Goal: Find specific page/section: Find specific page/section

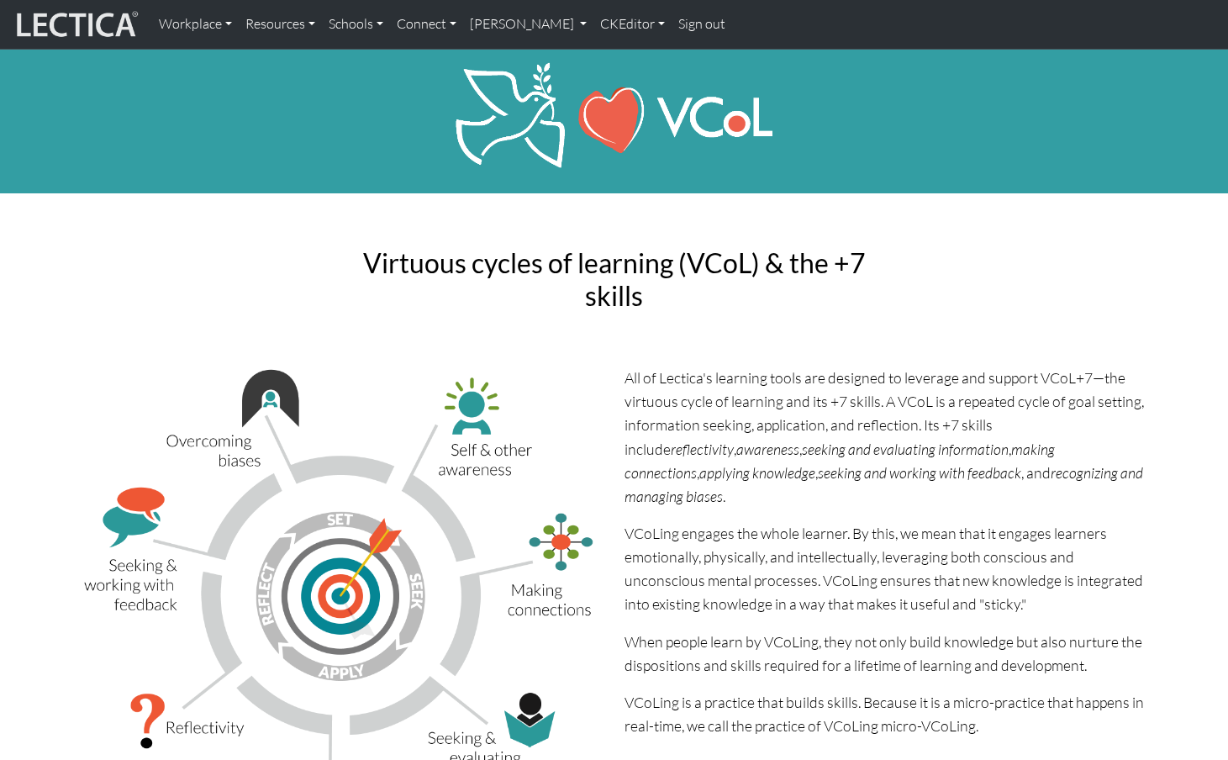
scroll to position [8, 0]
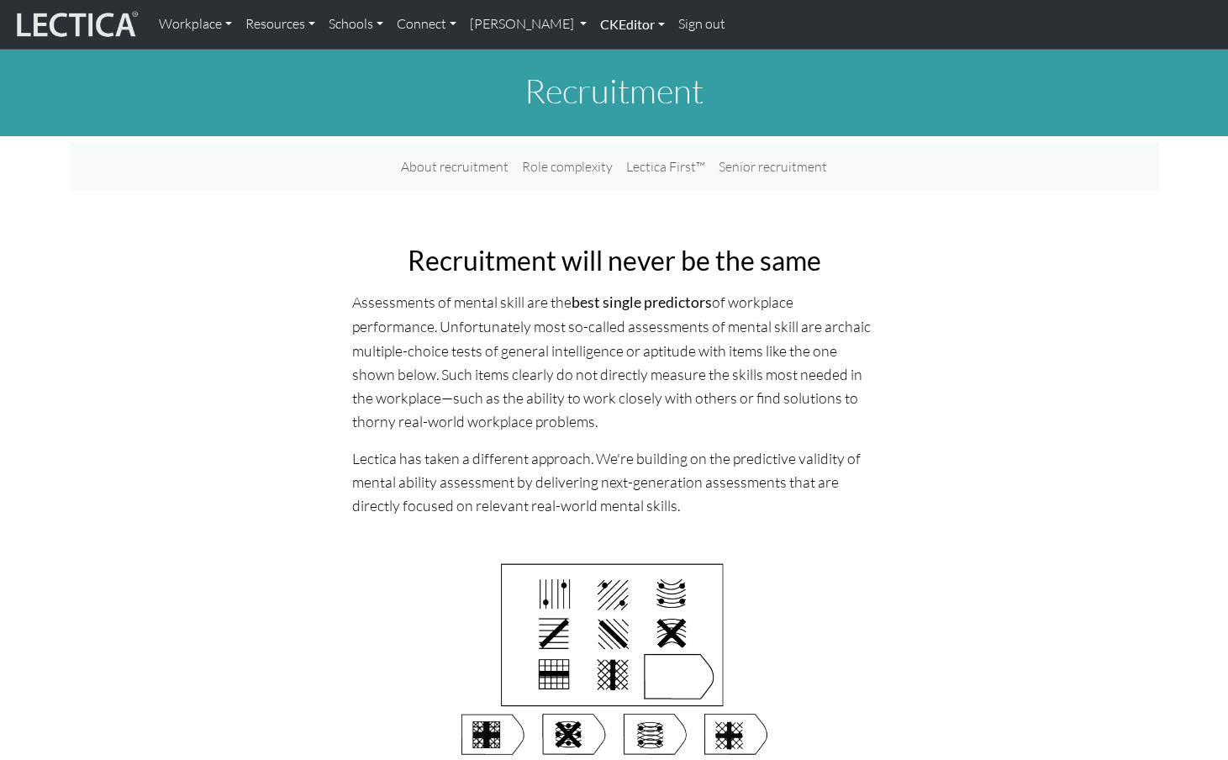
click at [593, 24] on link "CKEditor" at bounding box center [632, 24] width 78 height 35
click at [607, 57] on link "Edit" at bounding box center [624, 61] width 34 height 21
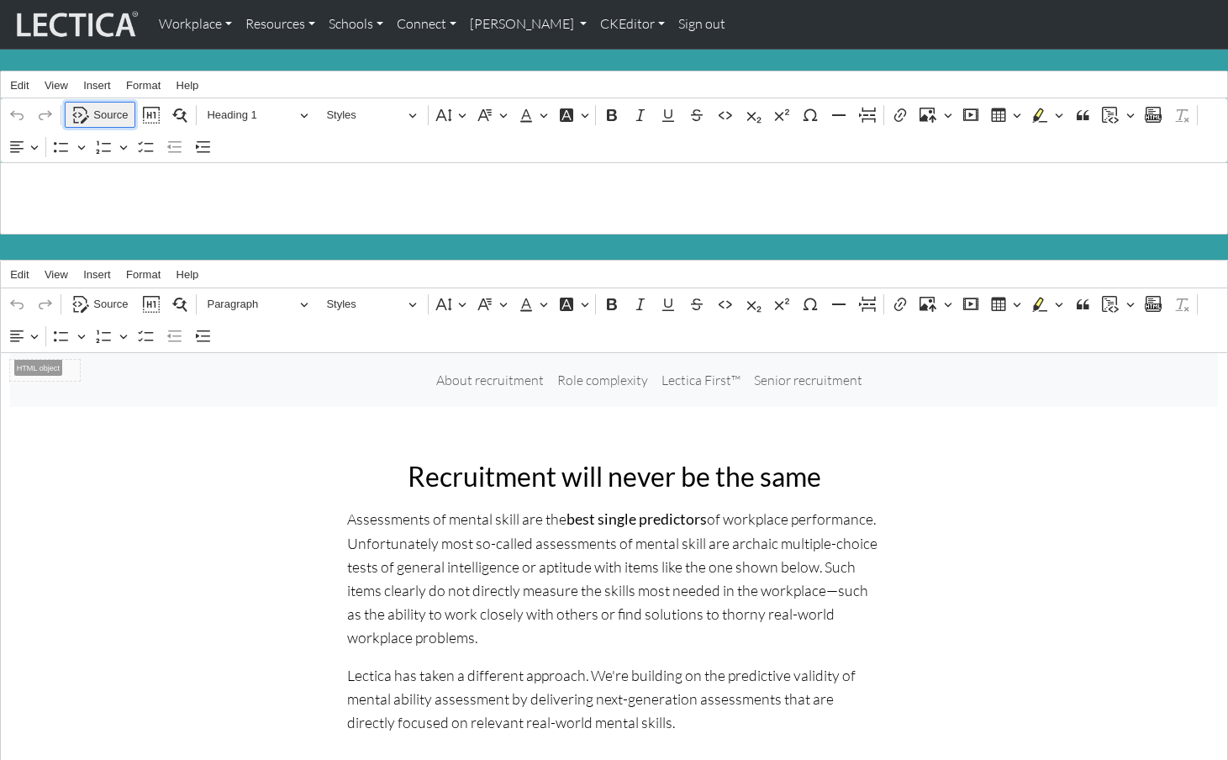
click at [106, 113] on span "Source" at bounding box center [110, 115] width 34 height 20
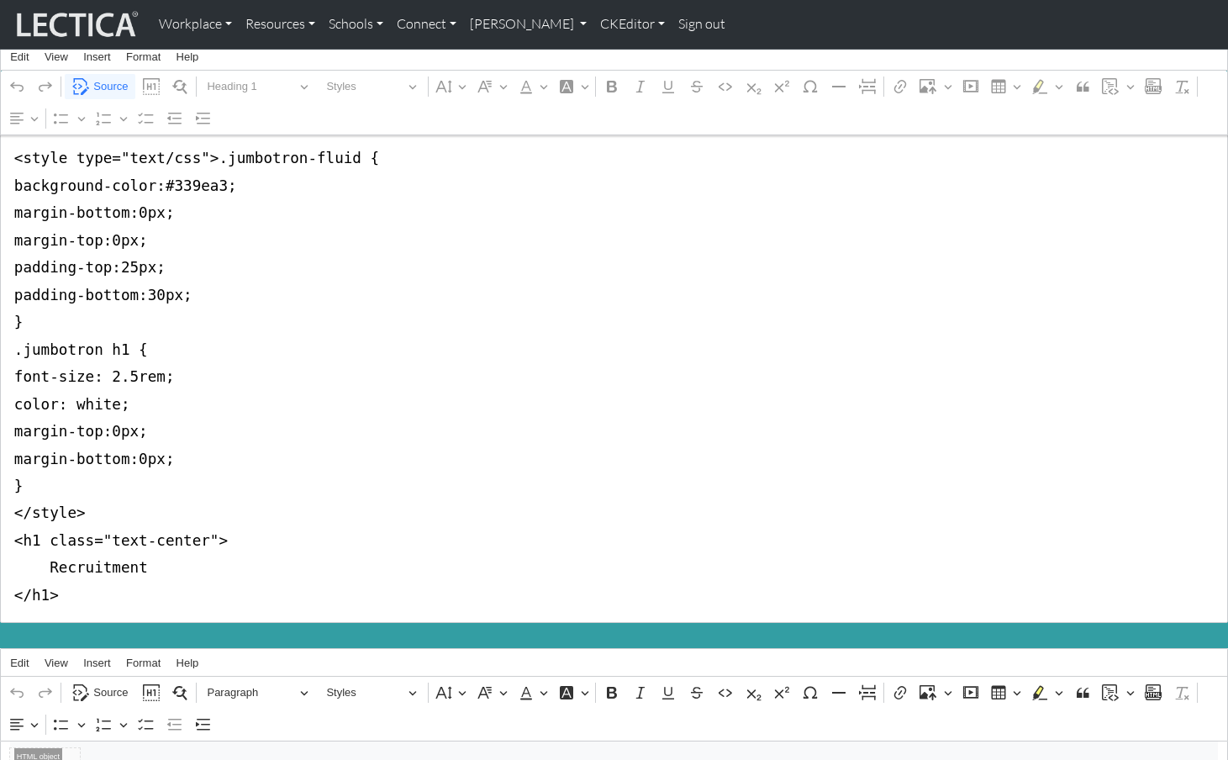
scroll to position [34, 0]
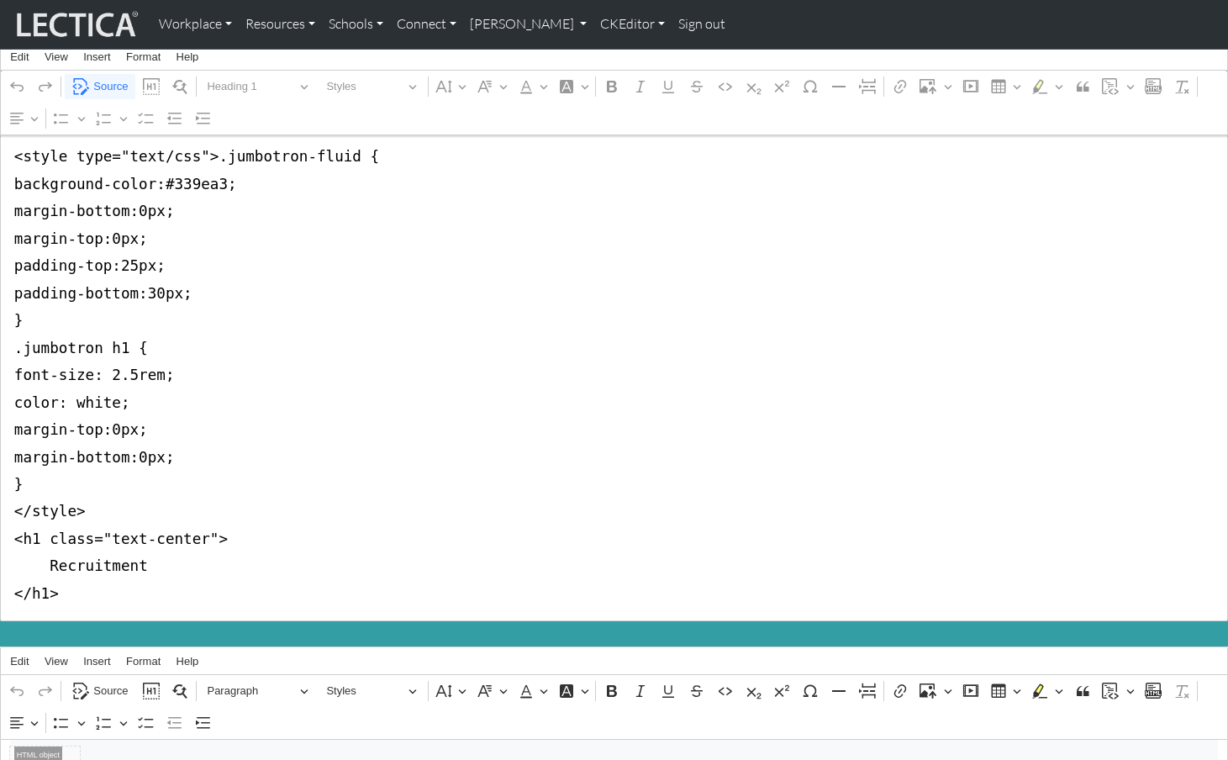
drag, startPoint x: 15, startPoint y: 187, endPoint x: 5, endPoint y: 502, distance: 315.3
click at [5, 502] on textarea "<style type="text/css">.jumbotron-fluid { background-color:#339ea3; margin-bott…" at bounding box center [614, 375] width 1228 height 492
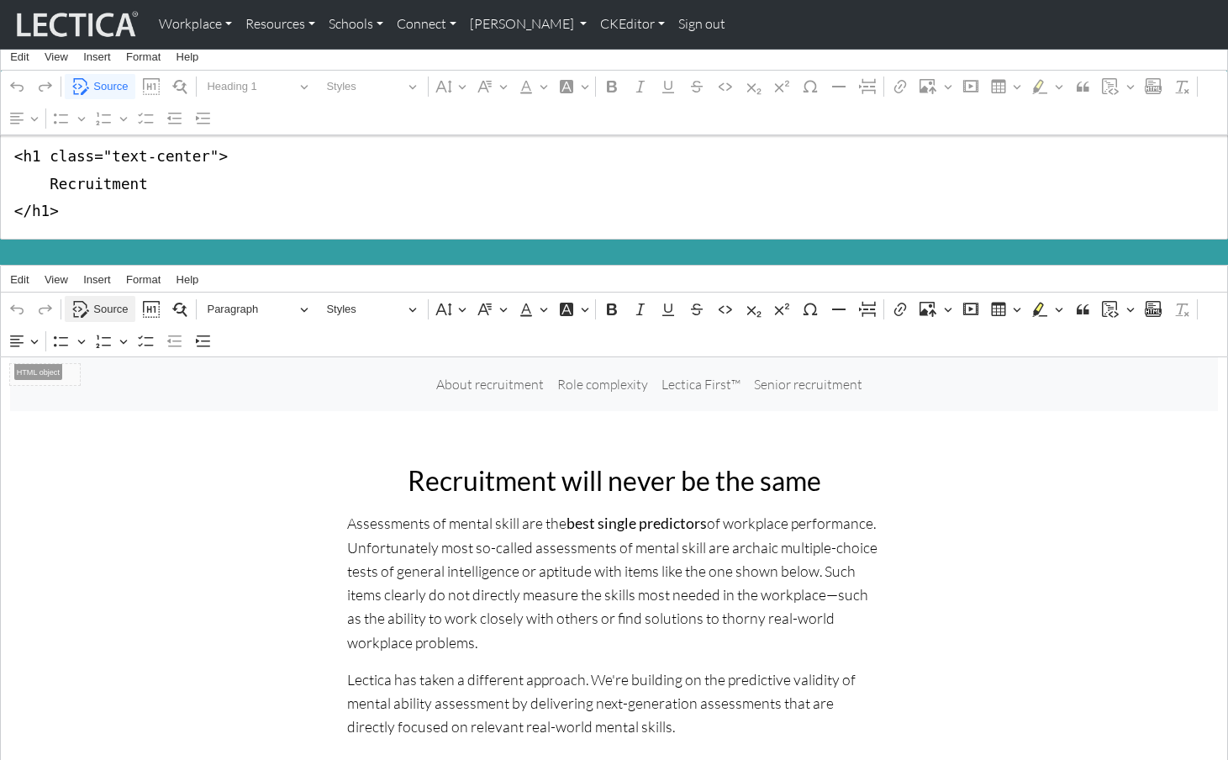
type textarea "<h1 class="text-center"> Recruitment </h1>"
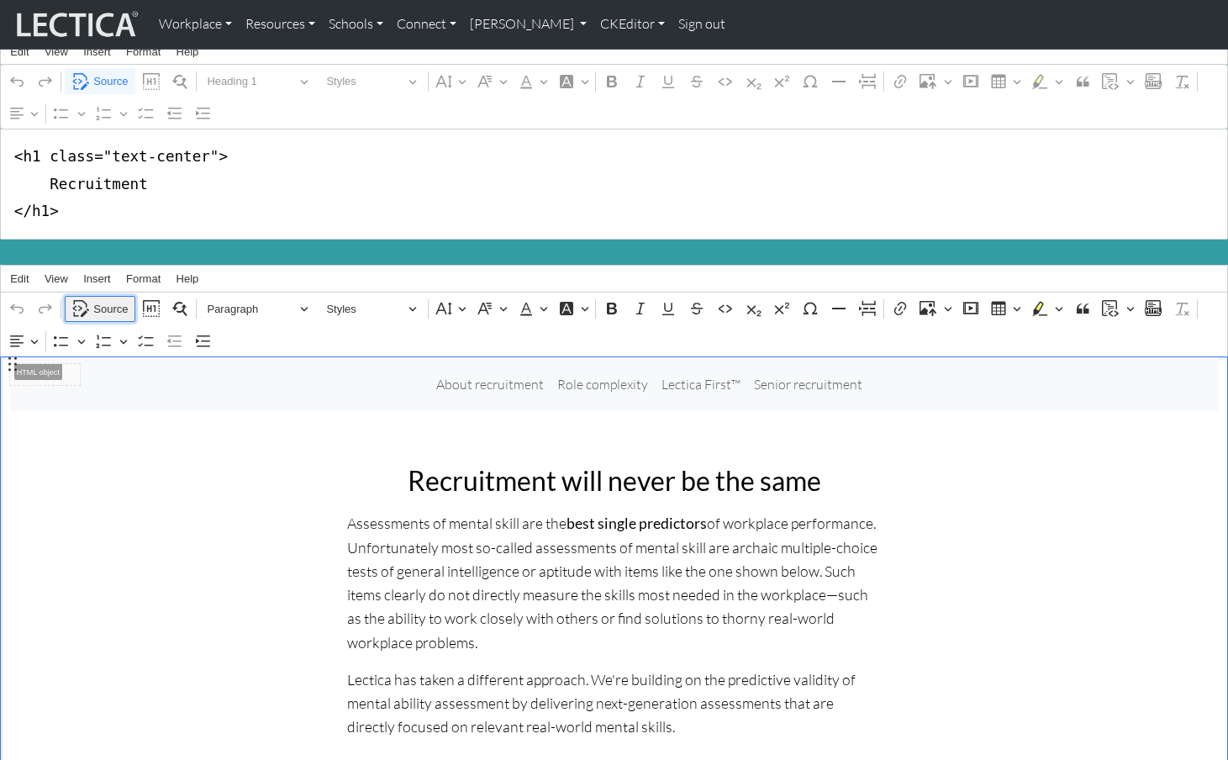
click at [103, 299] on span "Source" at bounding box center [110, 309] width 34 height 20
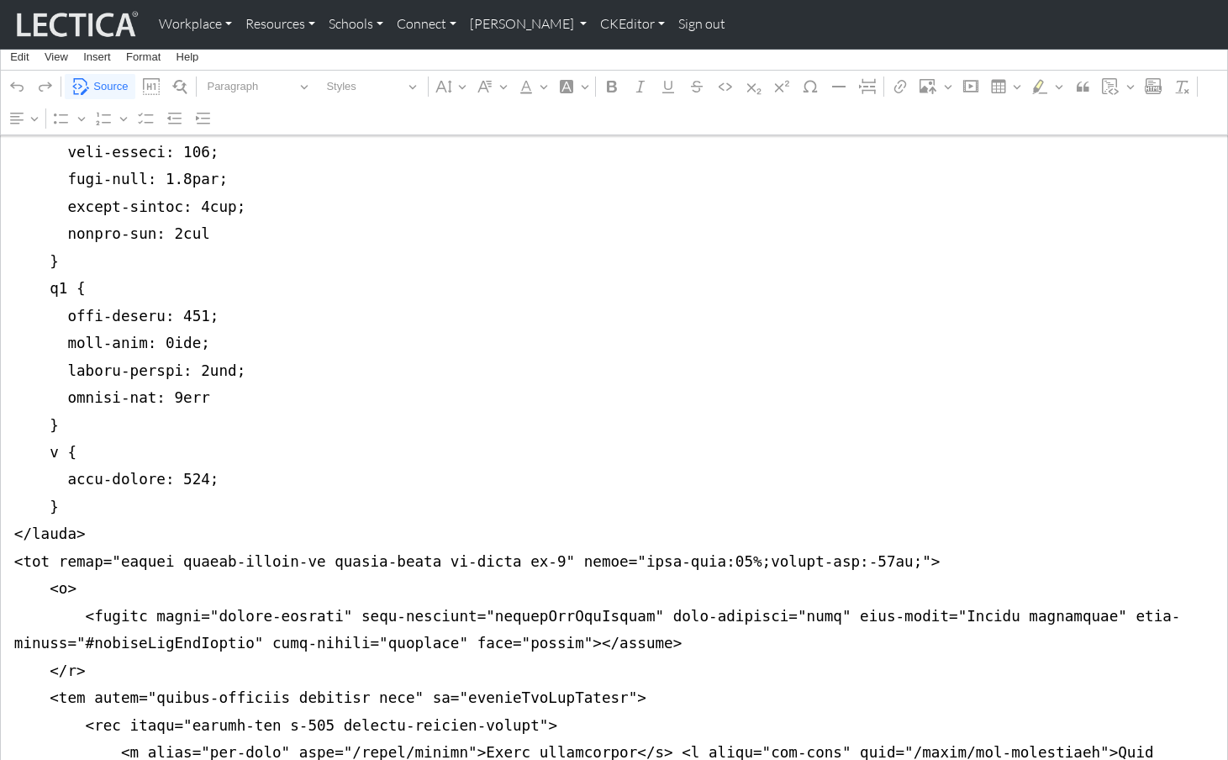
scroll to position [650, 0]
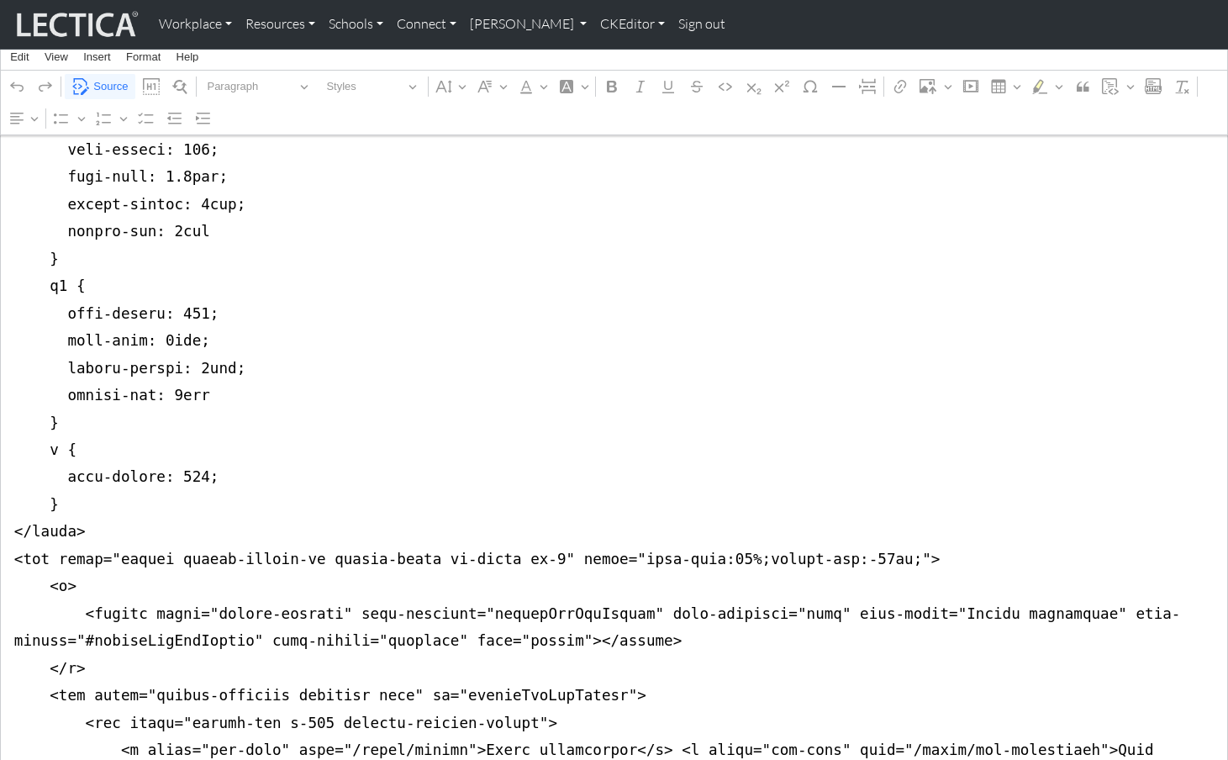
drag, startPoint x: 13, startPoint y: 363, endPoint x: 8, endPoint y: 497, distance: 134.6
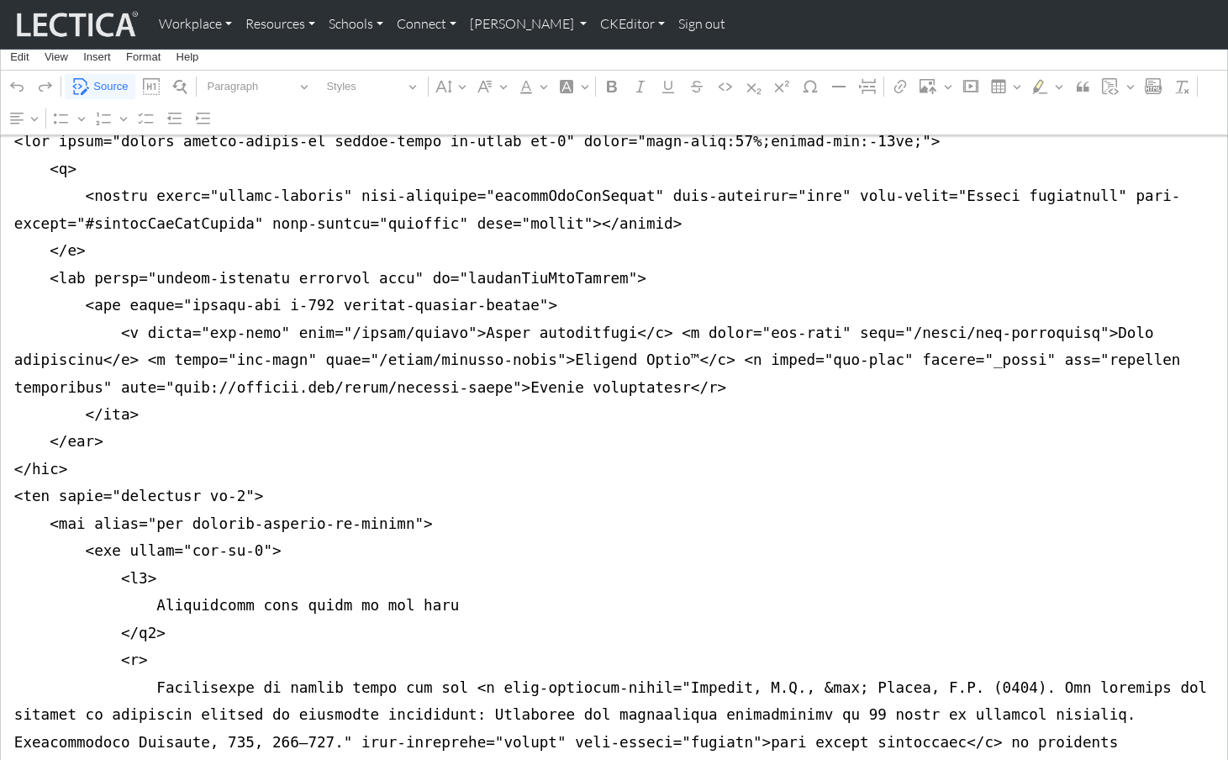
scroll to position [0, 0]
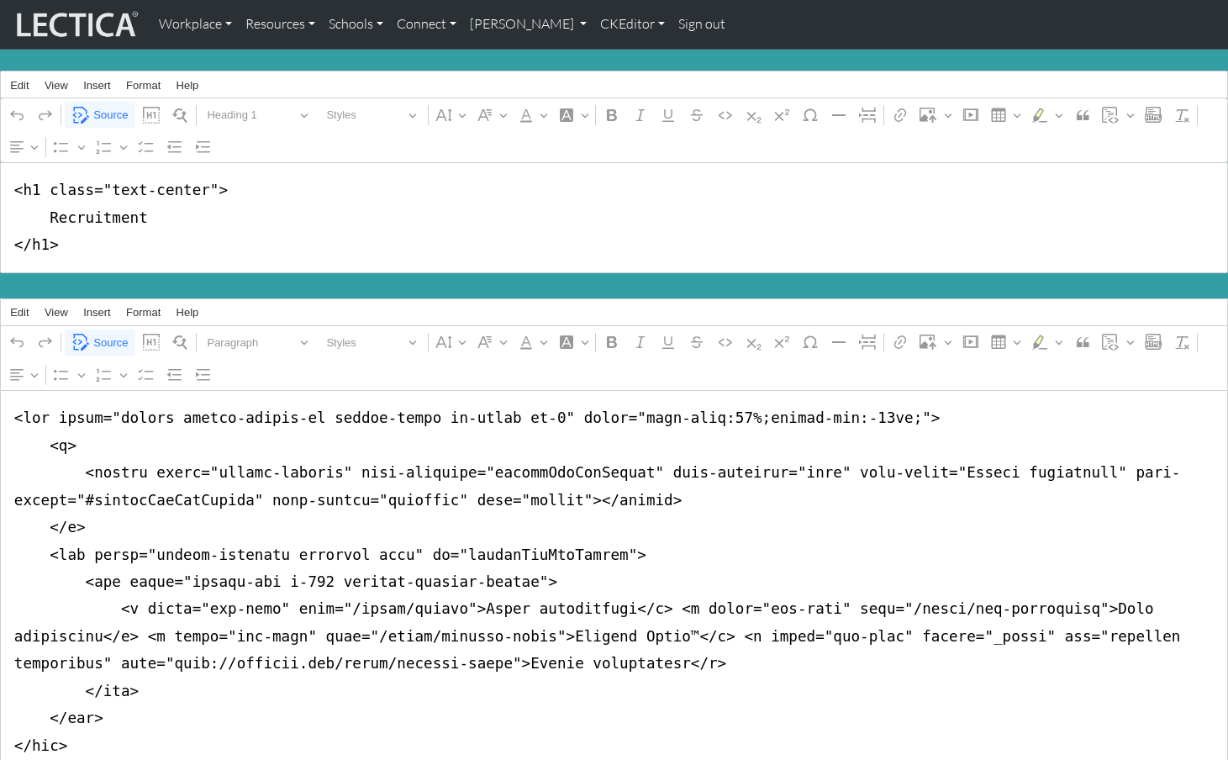
type textarea "<nav class="navbar navbar-expand-lg navbar-light bg-light mb-5" style="font-siz…"
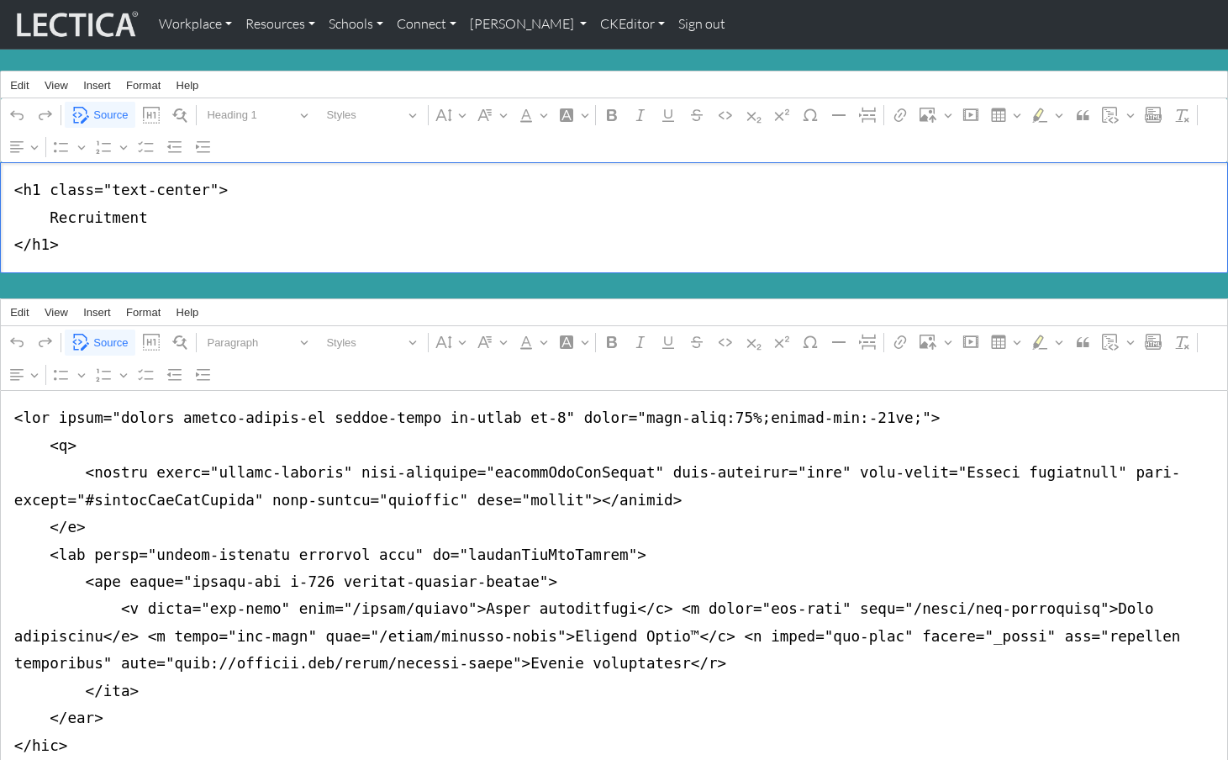
click at [444, 214] on textarea "<h1 class="text-center"> Recruitment </h1>" at bounding box center [614, 217] width 1228 height 110
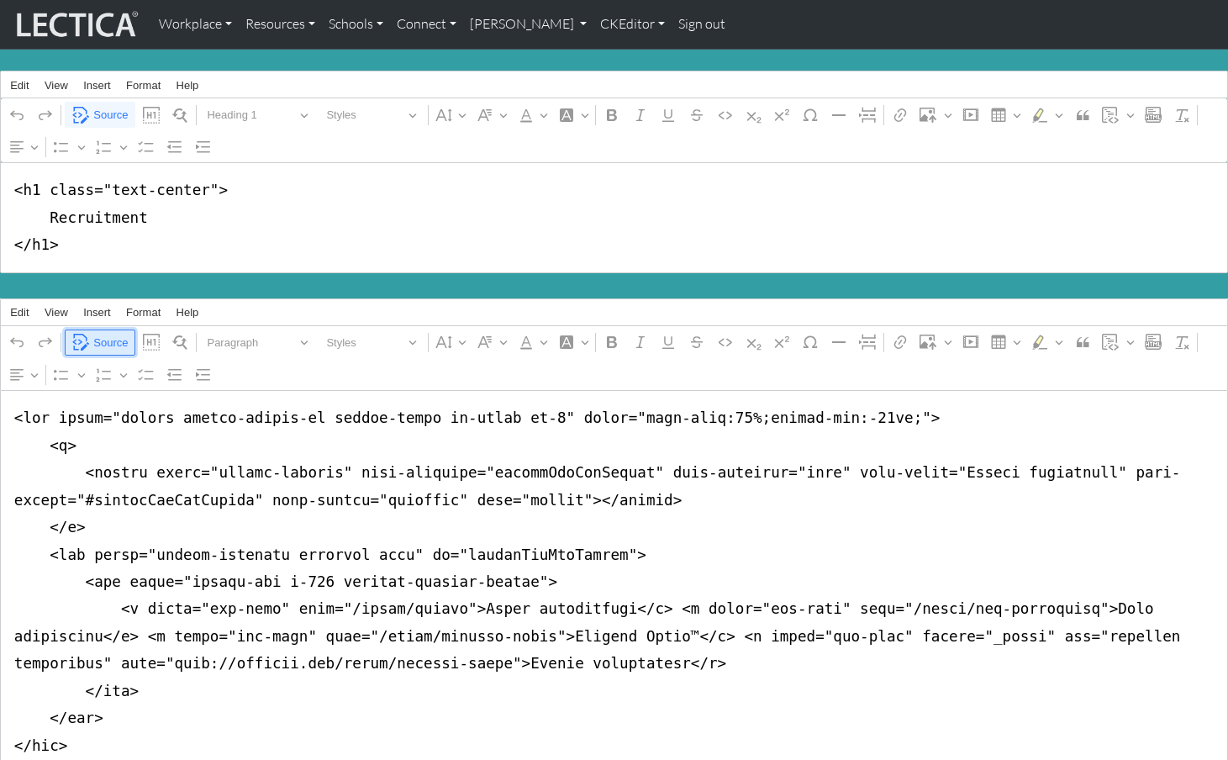
click at [113, 333] on span "Source" at bounding box center [110, 343] width 34 height 20
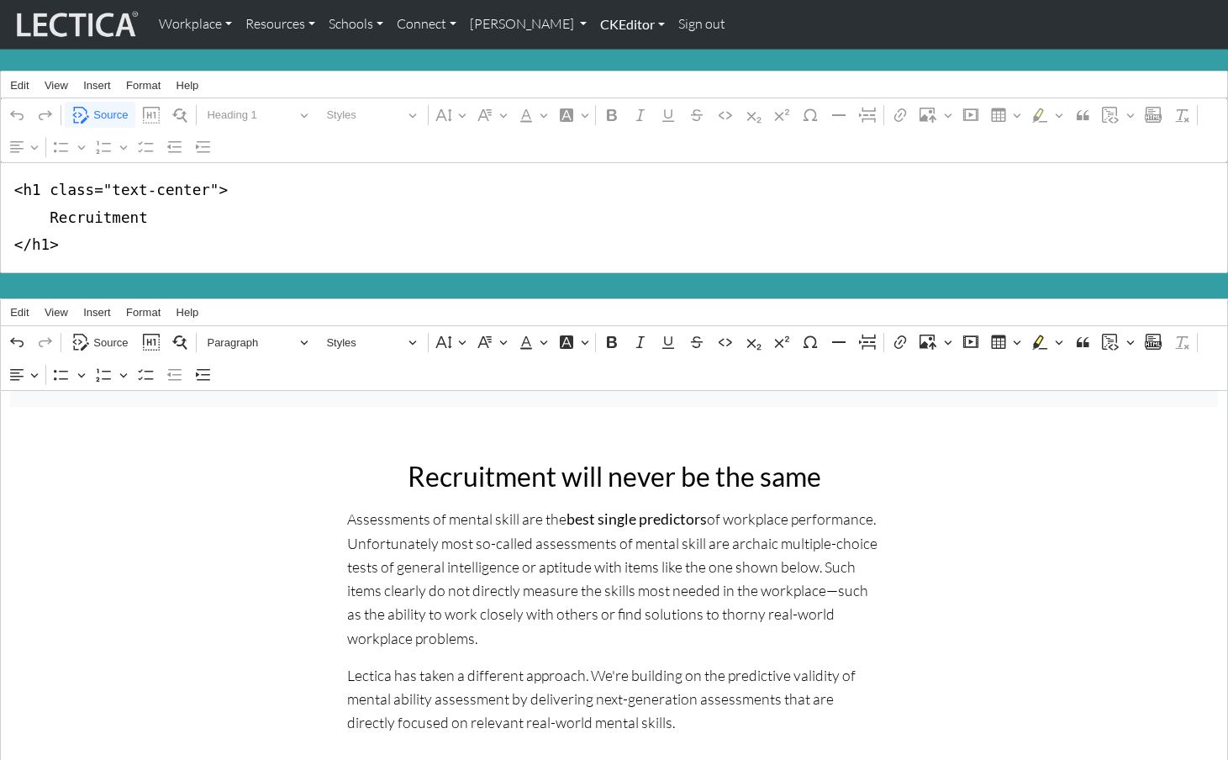
click at [593, 26] on link "CKEditor" at bounding box center [632, 24] width 78 height 35
click at [607, 55] on link "Edit" at bounding box center [624, 61] width 34 height 21
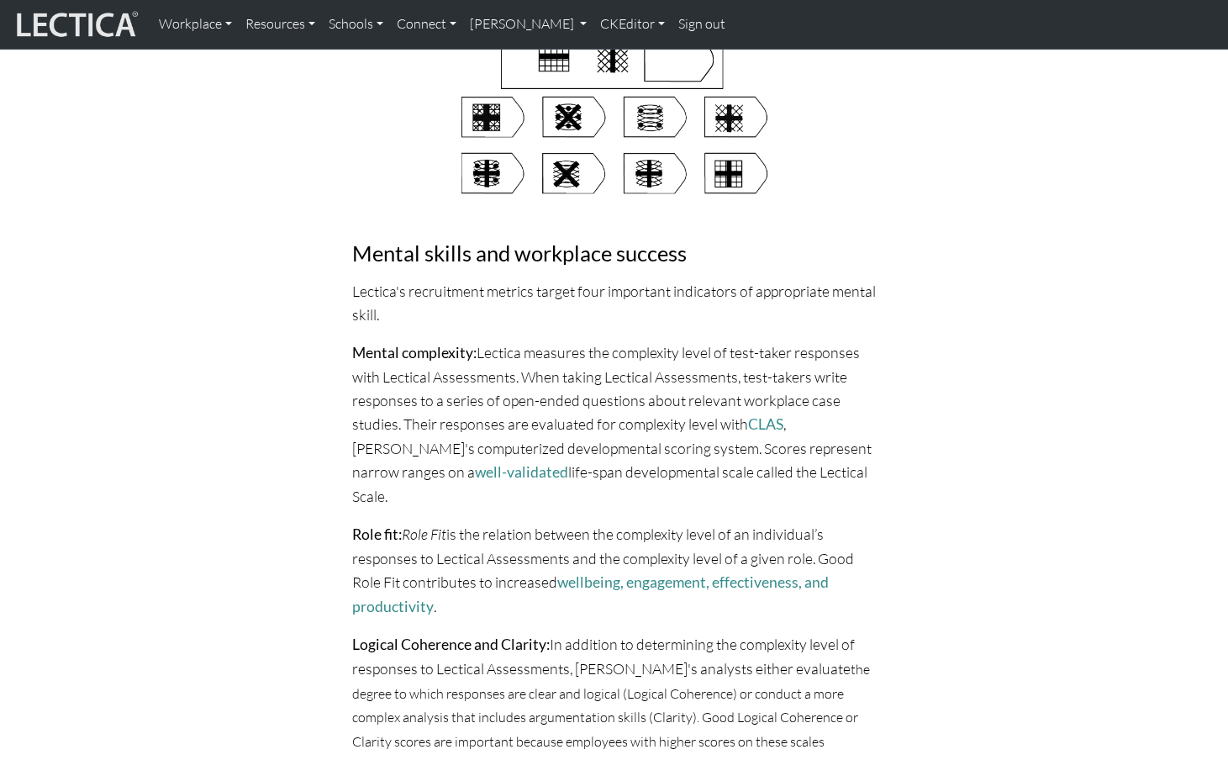
scroll to position [594, 0]
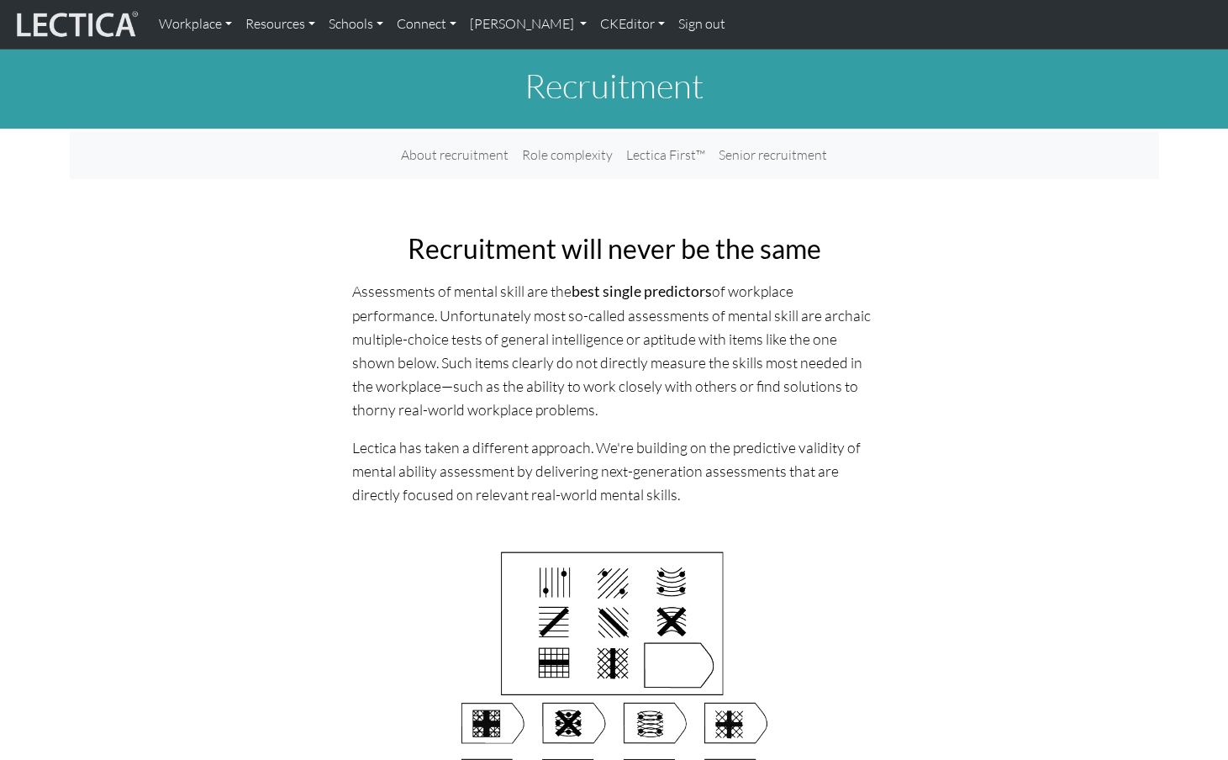
click at [593, 26] on link "CKEditor" at bounding box center [632, 24] width 78 height 35
click at [607, 54] on link "Edit" at bounding box center [624, 61] width 34 height 21
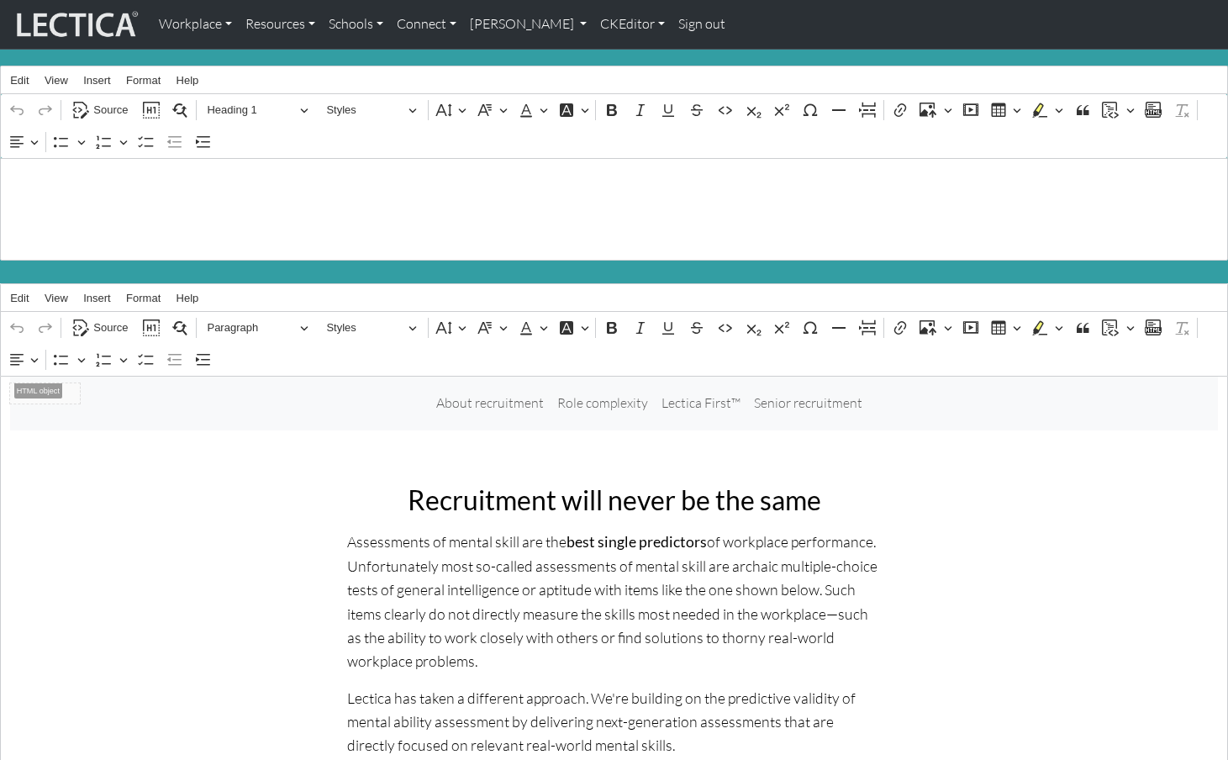
click at [66, 195] on h1 "Recruitment" at bounding box center [614, 209] width 1208 height 40
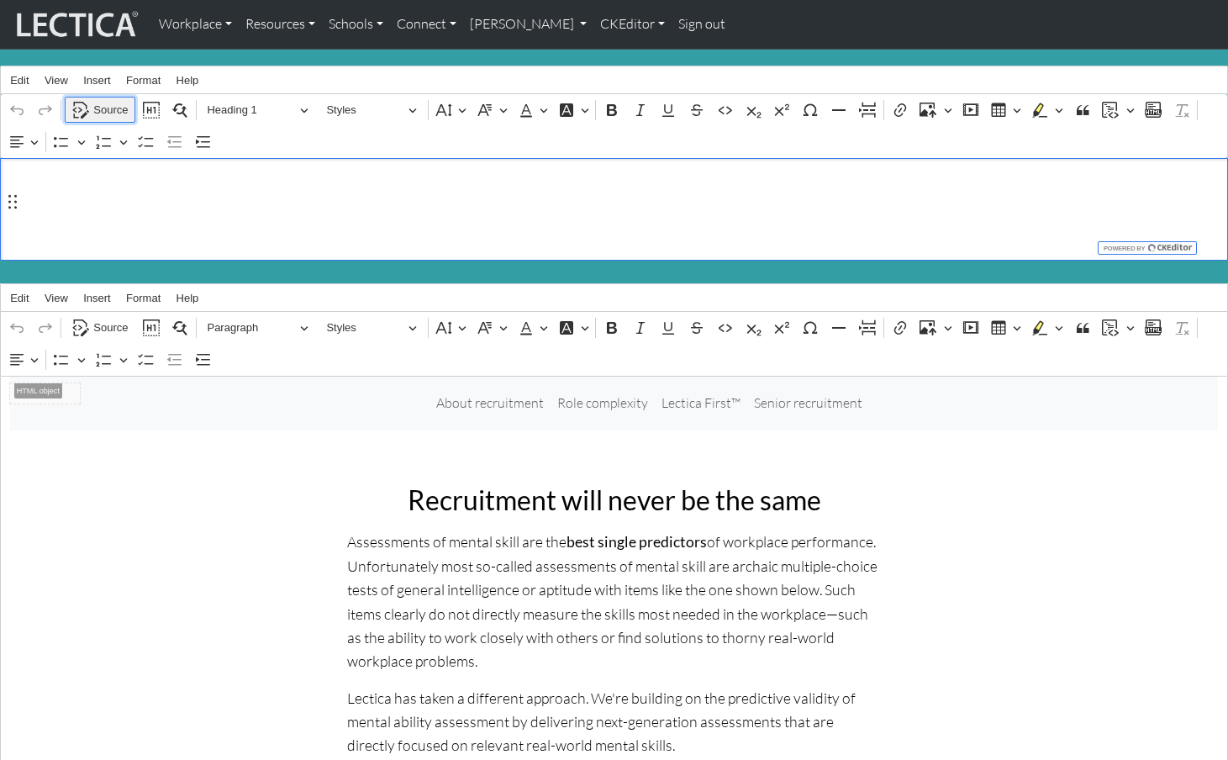
click at [93, 103] on span "Source" at bounding box center [110, 110] width 34 height 20
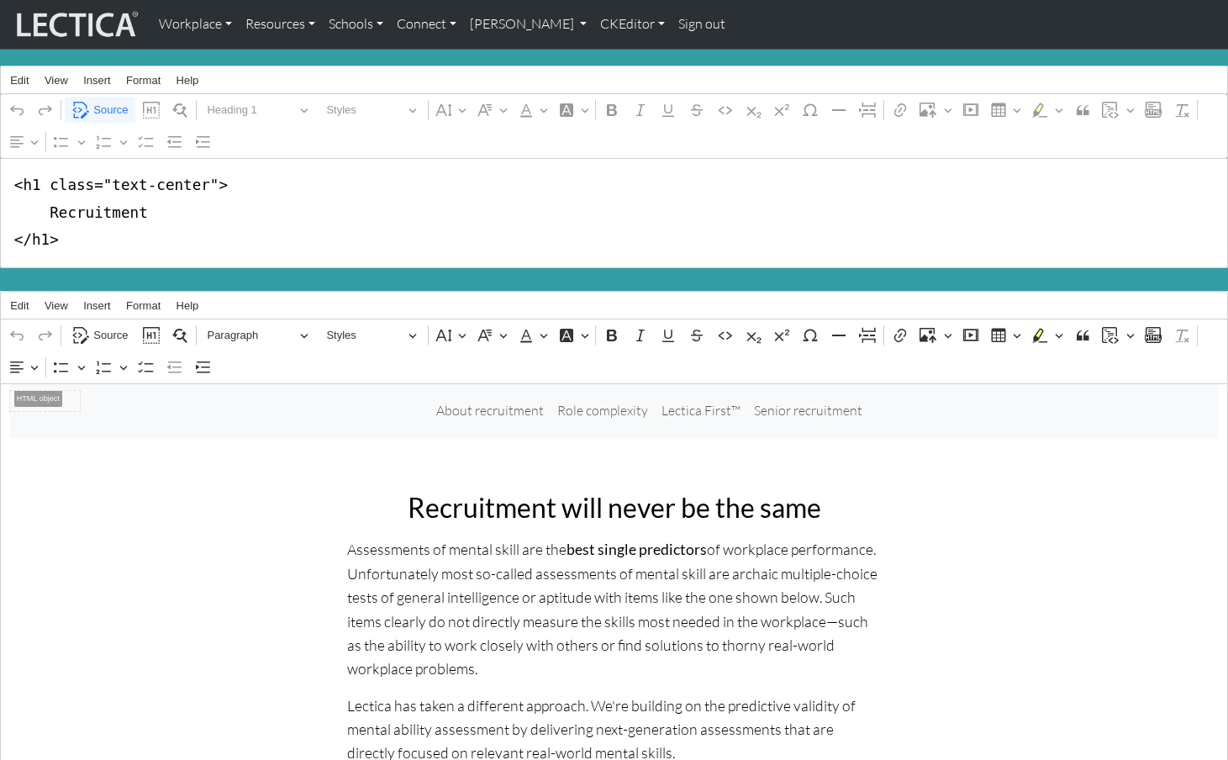
drag, startPoint x: 40, startPoint y: 182, endPoint x: 202, endPoint y: 182, distance: 161.3
click at [202, 182] on textarea "<h1 class="text-center"> Recruitment </h1>" at bounding box center [614, 213] width 1228 height 110
type textarea "<h1> Recruitment </h1>"
click at [593, 25] on link "CKEditor" at bounding box center [632, 24] width 78 height 35
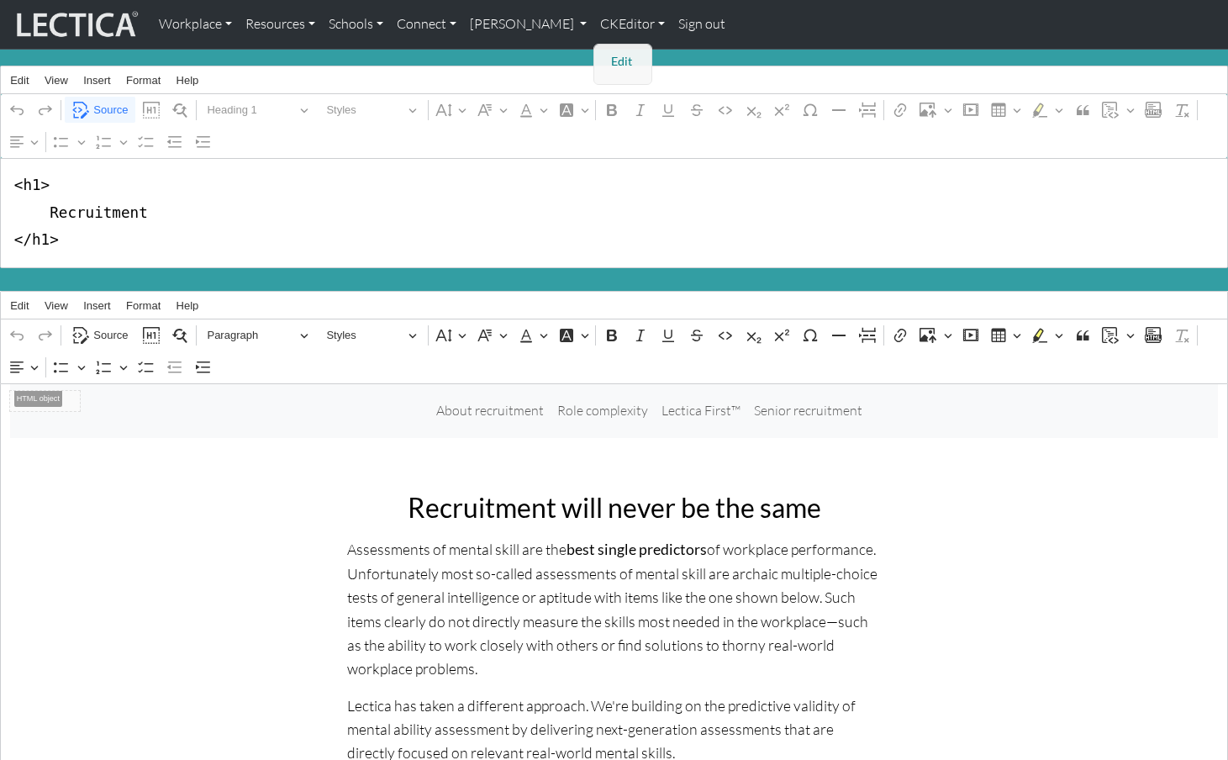
click at [607, 52] on link "Edit" at bounding box center [624, 61] width 34 height 21
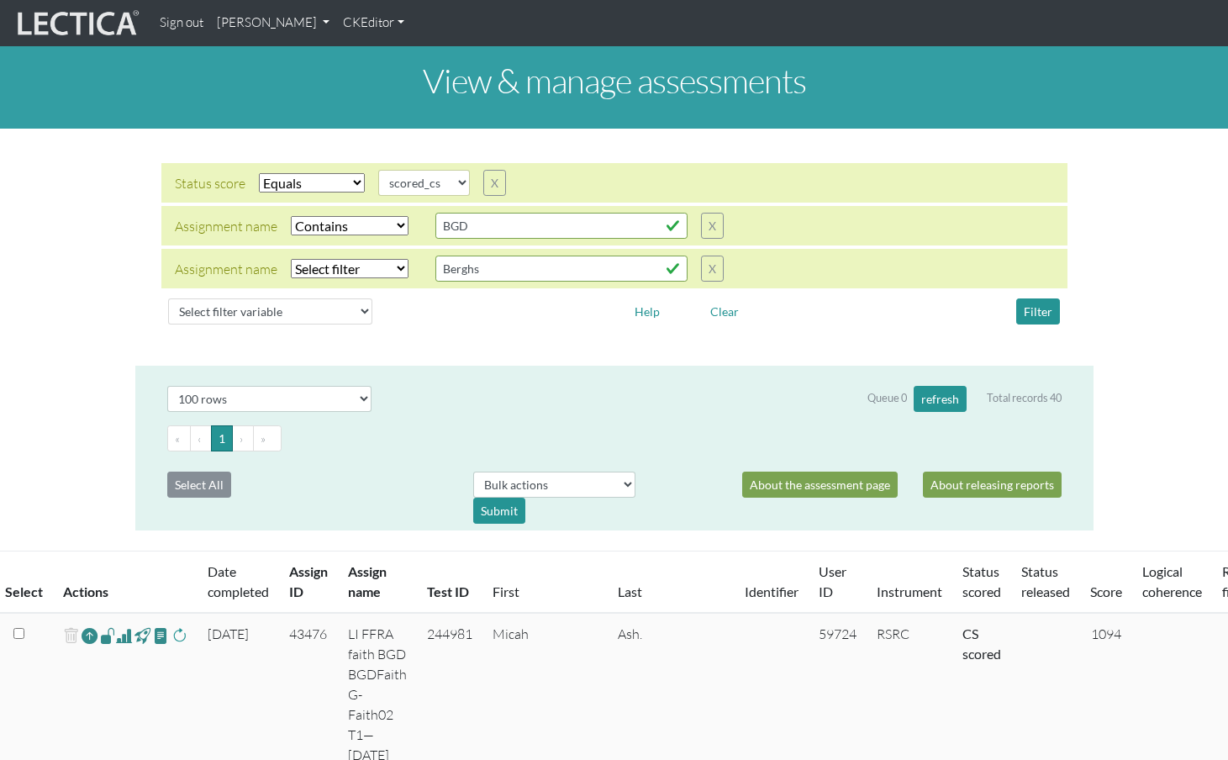
select select "scored_cs"
select select "icontains"
select select "100"
click at [117, 625] on span at bounding box center [124, 635] width 16 height 20
